Goal: Information Seeking & Learning: Learn about a topic

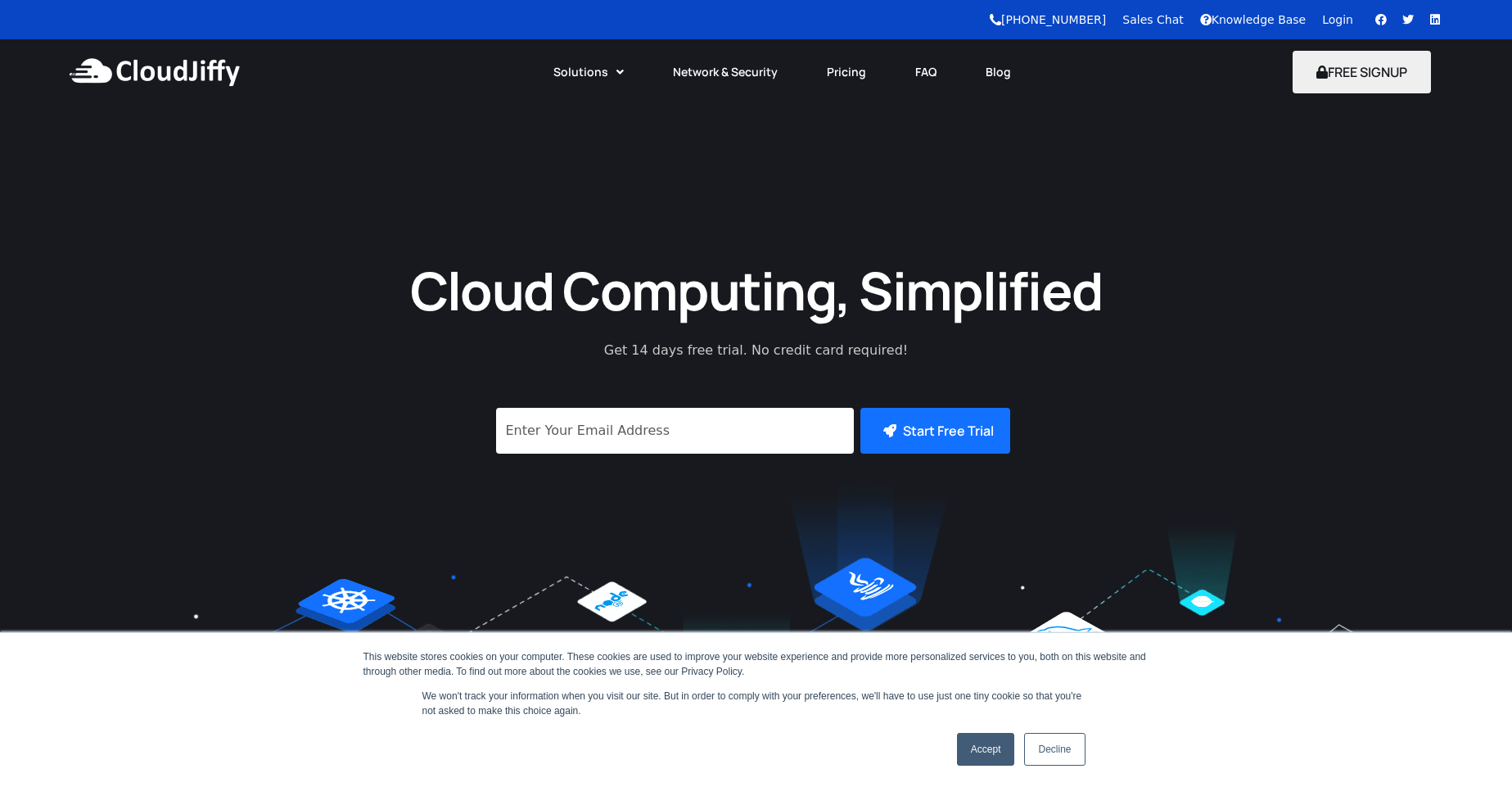
click at [1341, 21] on link "Login" at bounding box center [1337, 19] width 32 height 13
click at [994, 78] on link "Blog" at bounding box center [995, 72] width 74 height 36
click at [989, 748] on link "Accept" at bounding box center [986, 749] width 58 height 32
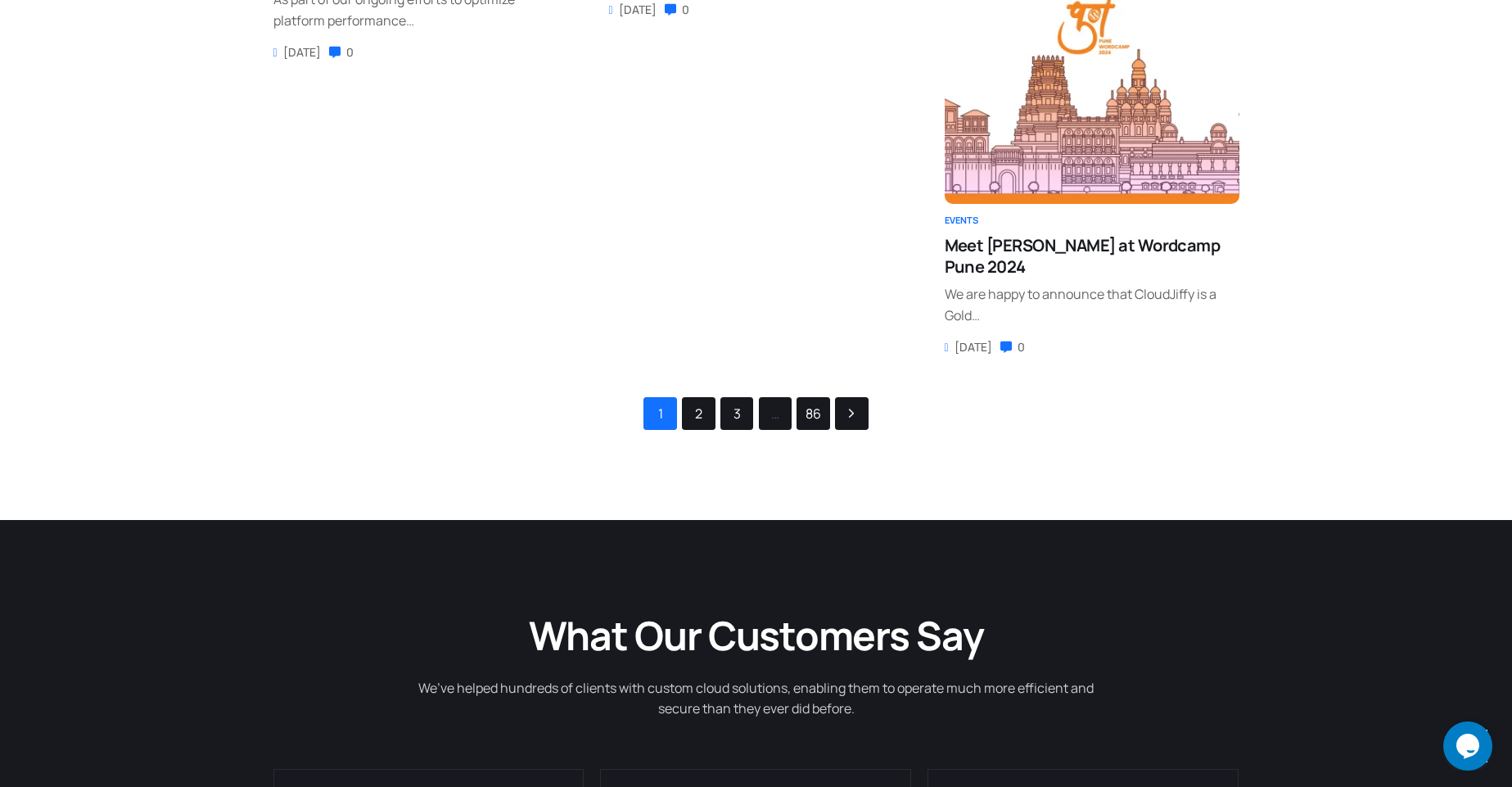
scroll to position [295, 0]
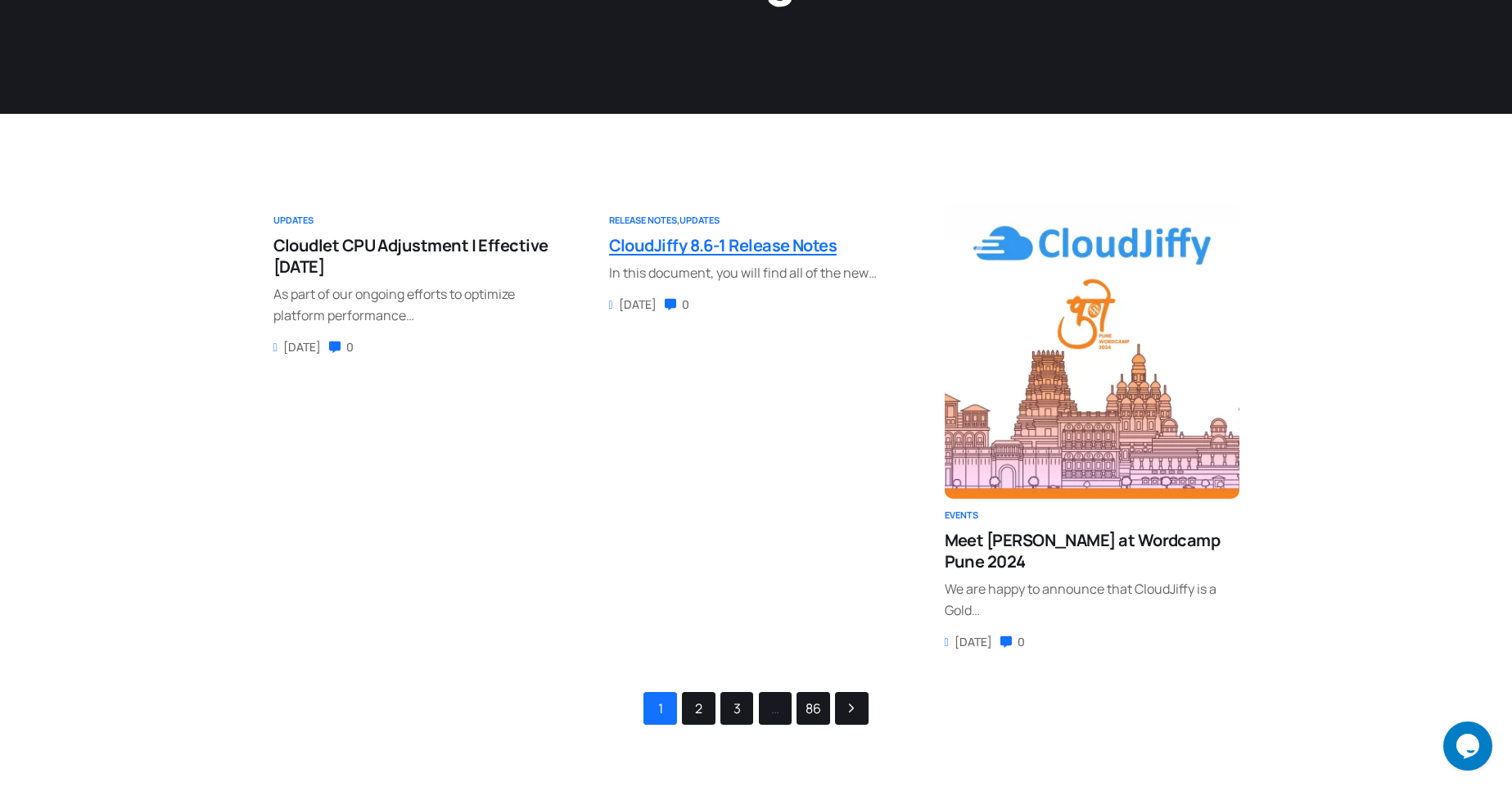
click at [756, 248] on span "CloudJiffy 8.6-1 Release Notes" at bounding box center [723, 245] width 228 height 22
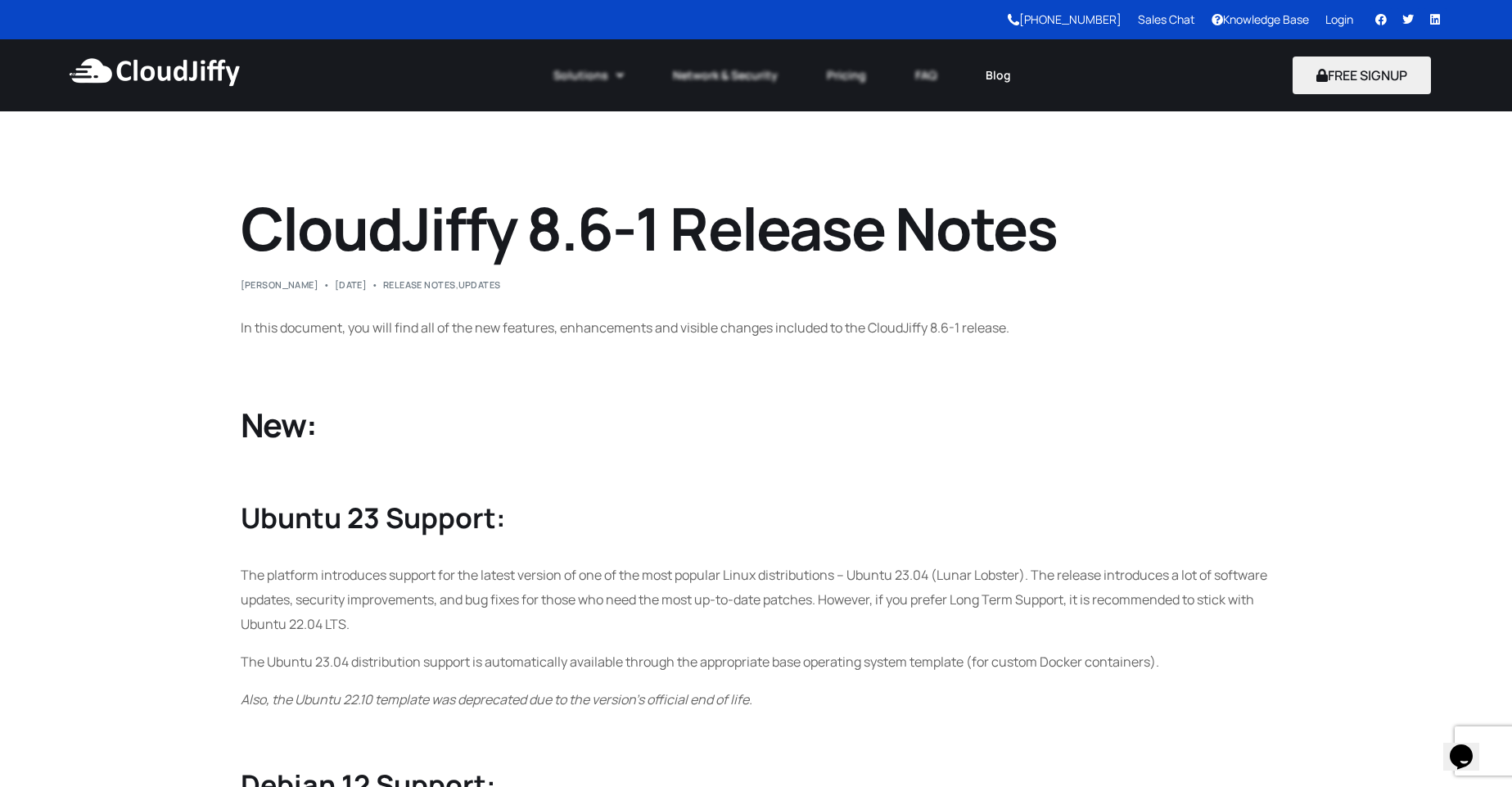
click at [1000, 74] on link "Blog" at bounding box center [997, 75] width 74 height 36
